Goal: Transaction & Acquisition: Purchase product/service

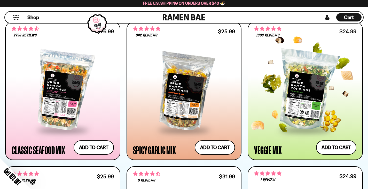
scroll to position [259, 0]
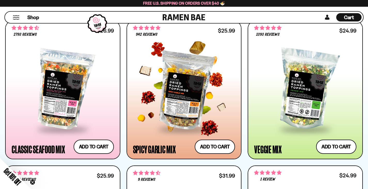
click at [178, 94] on div at bounding box center [184, 89] width 102 height 78
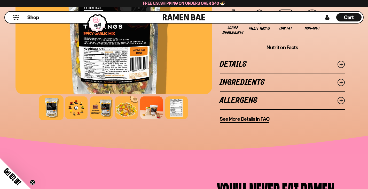
scroll to position [467, 0]
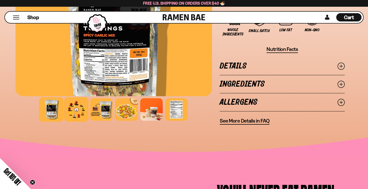
click at [65, 97] on div at bounding box center [76, 109] width 25 height 25
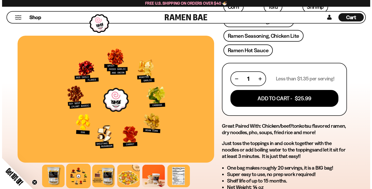
scroll to position [230, 0]
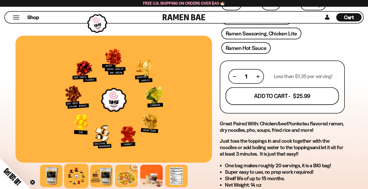
click at [278, 87] on button "Add To Cart - $25.99" at bounding box center [282, 96] width 113 height 18
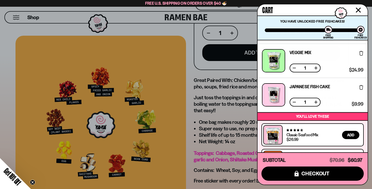
scroll to position [64, 0]
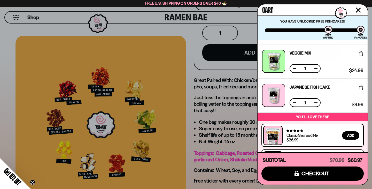
click at [300, 88] on link "Japanese Fish Cake" at bounding box center [310, 87] width 41 height 4
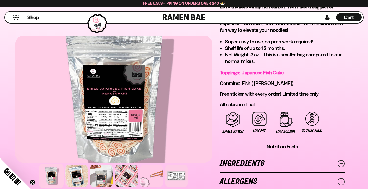
scroll to position [353, 0]
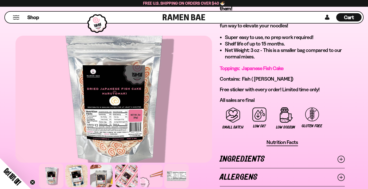
click at [164, 163] on div at bounding box center [176, 175] width 25 height 25
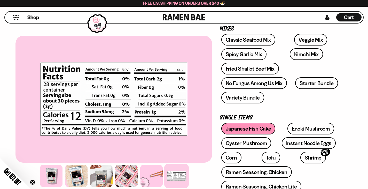
scroll to position [0, 0]
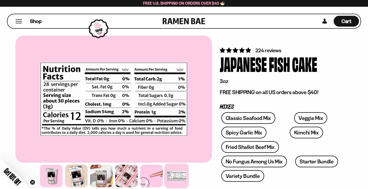
click at [180, 24] on link at bounding box center [184, 21] width 43 height 14
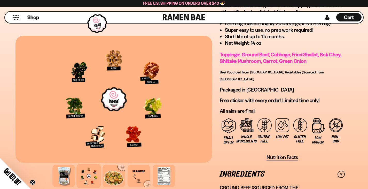
scroll to position [427, 0]
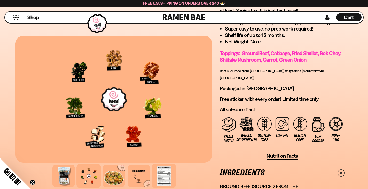
click at [152, 163] on div at bounding box center [164, 175] width 25 height 25
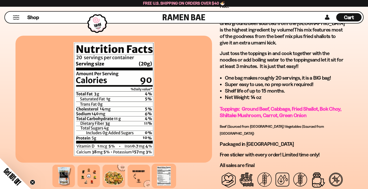
scroll to position [372, 0]
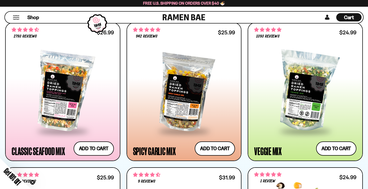
scroll to position [252, 0]
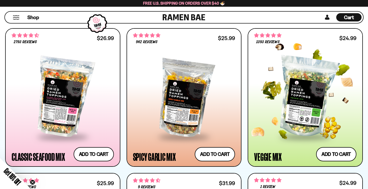
click at [312, 82] on div at bounding box center [305, 97] width 102 height 78
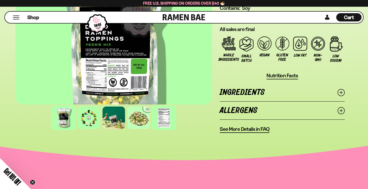
scroll to position [466, 0]
click at [152, 105] on div at bounding box center [164, 117] width 25 height 25
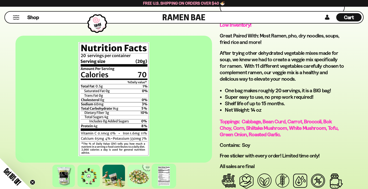
scroll to position [328, 0]
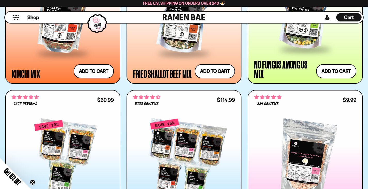
scroll to position [485, 0]
